Goal: Task Accomplishment & Management: Complete application form

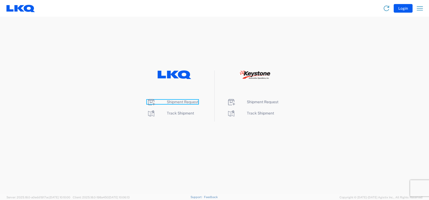
click at [176, 101] on span "Shipment Request" at bounding box center [183, 102] width 32 height 4
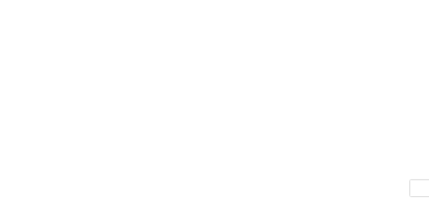
select select "FULL"
select select "LBS"
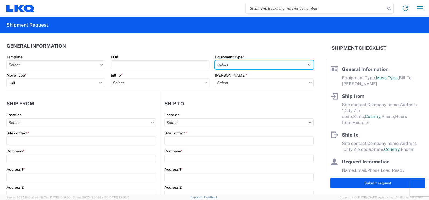
click at [306, 64] on select "Select 53’ Dry Van Flatbed Dropdeck (van) Lowboy (flatbed) Rail" at bounding box center [264, 65] width 99 height 9
select select "STDV"
click at [215, 61] on select "Select 53’ Dry Van Flatbed Dropdeck (van) Lowboy (flatbed) Rail" at bounding box center [264, 65] width 99 height 9
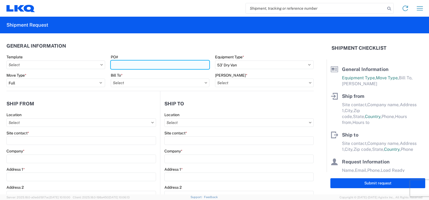
click at [134, 65] on input "PO#" at bounding box center [160, 65] width 99 height 9
type input "P150-343"
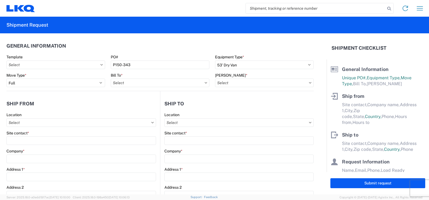
click at [309, 83] on icon at bounding box center [310, 82] width 2 height 1
click at [140, 84] on input "Bill To *" at bounding box center [160, 83] width 99 height 9
type input "1635"
click at [136, 107] on div "1635 - [PERSON_NAME]" at bounding box center [158, 107] width 94 height 9
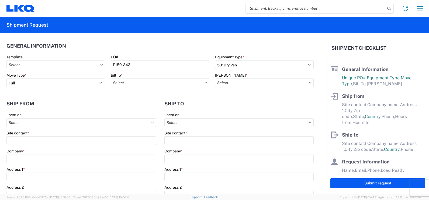
type input "1635 - [PERSON_NAME]"
click at [307, 83] on input "[PERSON_NAME] *" at bounding box center [264, 83] width 99 height 9
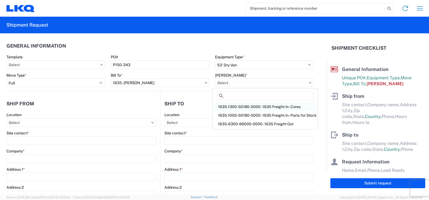
click at [290, 107] on div "1635-1300-50180-0000 - 1635 Freight In - Cores" at bounding box center [265, 107] width 103 height 9
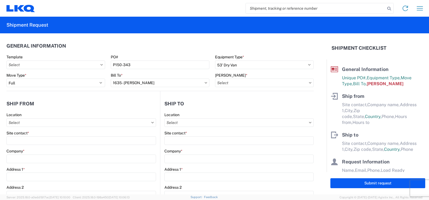
type input "1635-1300-50180-0000 - 1635 Freight In - Cores"
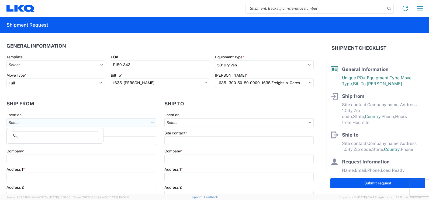
click at [34, 124] on input "Location" at bounding box center [80, 122] width 149 height 9
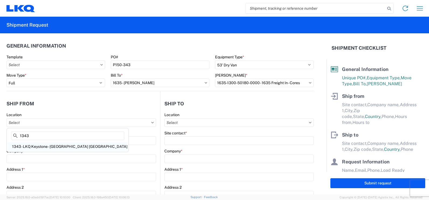
type input "1343"
click at [35, 147] on div "1343 - LKQ Keystone - [GEOGRAPHIC_DATA] [GEOGRAPHIC_DATA]" at bounding box center [68, 146] width 120 height 9
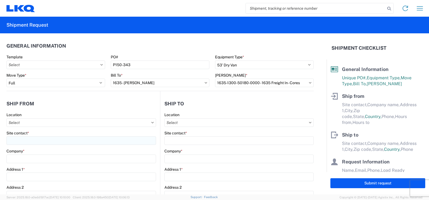
type input "1343 - LKQ Keystone - [GEOGRAPHIC_DATA] [GEOGRAPHIC_DATA]"
type input "LKQ Corporation"
type input "[STREET_ADDRESS]"
type input "[GEOGRAPHIC_DATA]"
type input "47172"
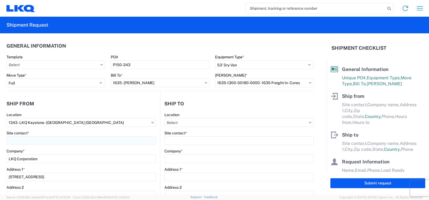
select select "IN"
select select "US"
type input "07:00"
type input "17:00"
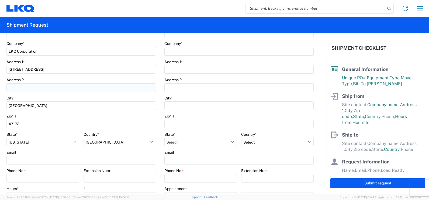
scroll to position [54, 0]
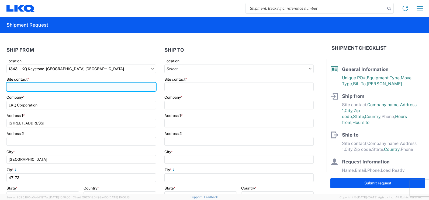
click at [26, 87] on input "Site contact *" at bounding box center [80, 87] width 149 height 9
type input "[PERSON_NAME]"
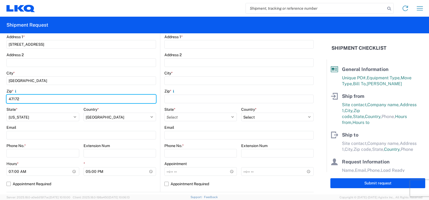
scroll to position [162, 0]
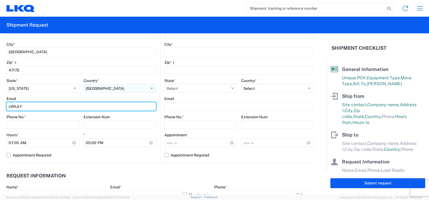
type input "[EMAIL_ADDRESS][DOMAIN_NAME]"
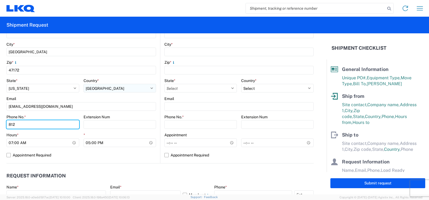
type input "8126702426"
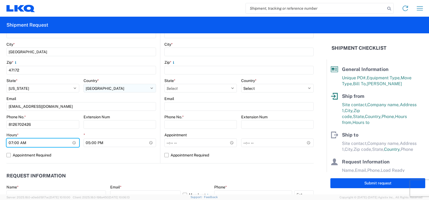
type input "08:00"
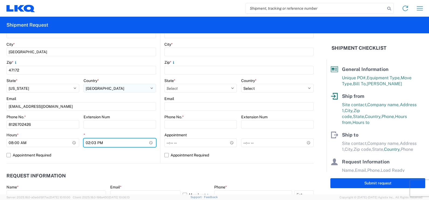
type input "14:30"
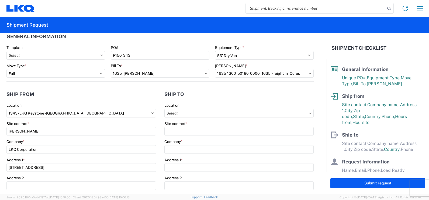
scroll to position [0, 0]
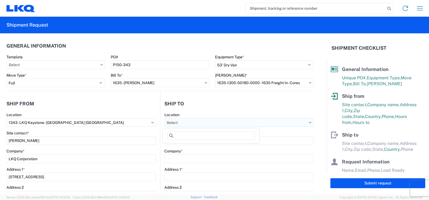
click at [182, 123] on input "Location" at bounding box center [238, 122] width 149 height 9
type input "1635"
click at [195, 147] on div "1635 - [PERSON_NAME]" at bounding box center [211, 146] width 94 height 9
type input "1635 - [PERSON_NAME]"
type input "[PERSON_NAME]"
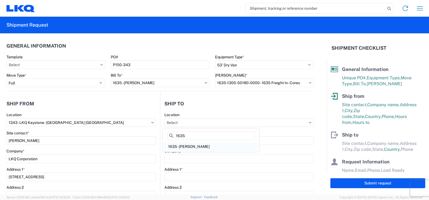
type input "LKQ Corporation"
type input "[STREET_ADDRESS][PERSON_NAME]"
type input "Suite C"
type input "Alsip"
type input "60803"
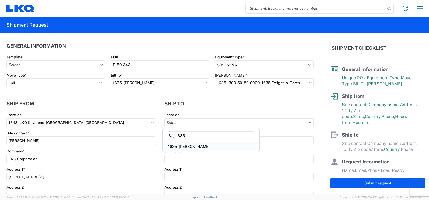
type input "[EMAIL_ADDRESS][DOMAIN_NAME]"
select select "IL"
select select "US"
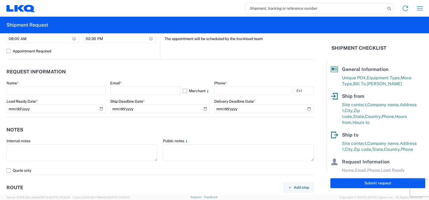
scroll to position [269, 0]
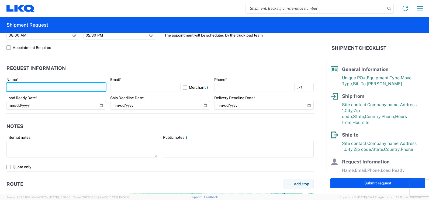
click at [18, 87] on input "text" at bounding box center [55, 87] width 99 height 9
type input "[PERSON_NAME]"
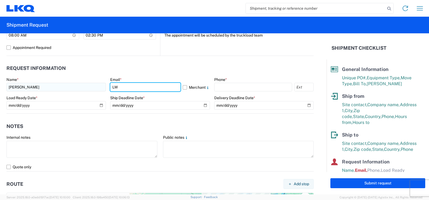
type input "[EMAIL_ADDRESS][DOMAIN_NAME]"
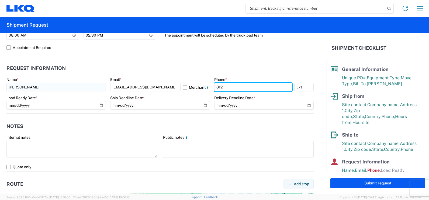
type input "8126702426"
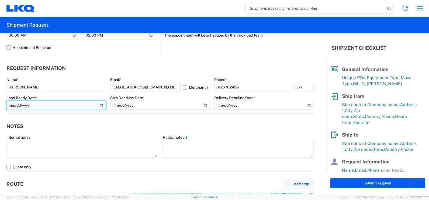
click at [99, 105] on input "date" at bounding box center [55, 105] width 99 height 9
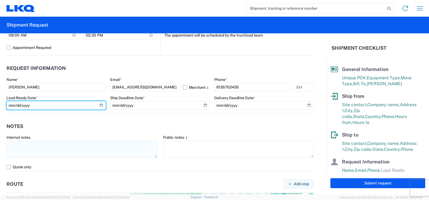
type input "[DATE]"
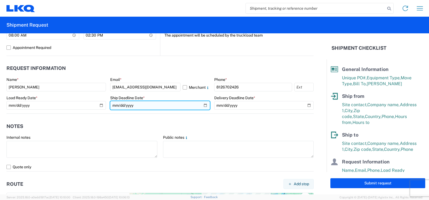
click at [201, 105] on input "date" at bounding box center [159, 105] width 99 height 9
type input "[DATE]"
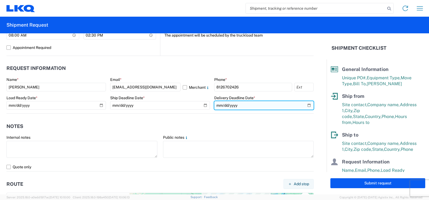
click at [303, 105] on input "date" at bounding box center [263, 105] width 99 height 9
type input "[DATE]"
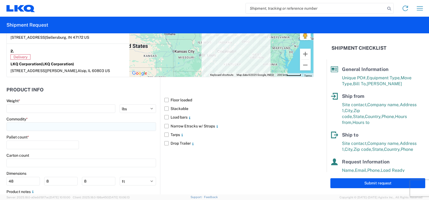
scroll to position [458, 0]
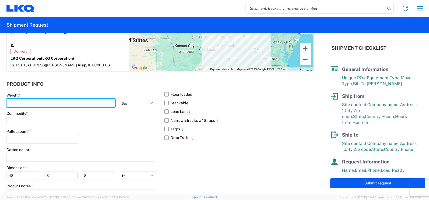
click at [17, 101] on input "number" at bounding box center [60, 103] width 109 height 9
type input "31870"
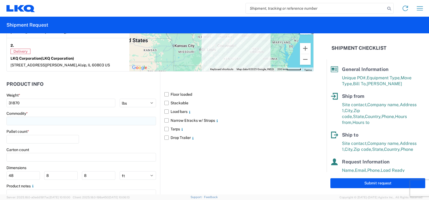
click at [18, 118] on input at bounding box center [80, 121] width 149 height 9
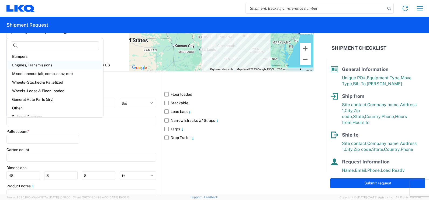
click at [37, 65] on div "Engines, Transmissions" at bounding box center [55, 65] width 94 height 9
type input "Engines, Transmissions"
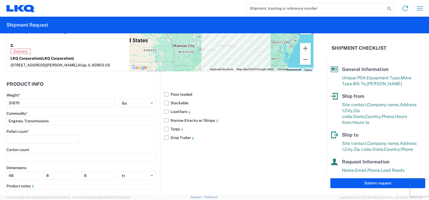
scroll to position [485, 0]
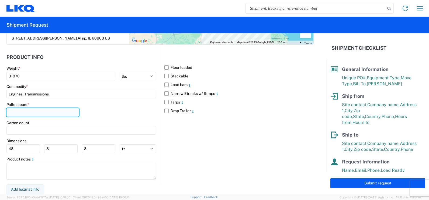
click at [24, 112] on input "number" at bounding box center [42, 112] width 72 height 9
type input "27"
click at [126, 113] on div "Pallet count * 27" at bounding box center [80, 111] width 149 height 18
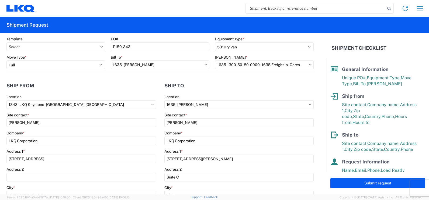
scroll to position [0, 0]
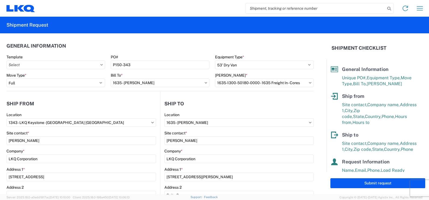
click at [100, 65] on icon at bounding box center [101, 64] width 2 height 1
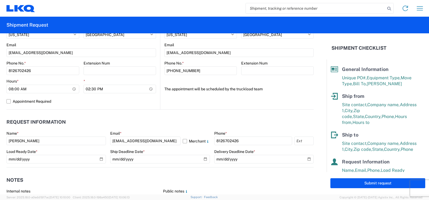
scroll to position [269, 0]
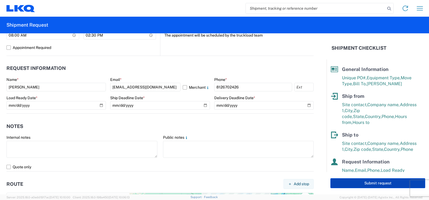
click at [375, 182] on button "Submit request" at bounding box center [377, 184] width 95 height 10
select select "US"
